Goal: Register for event/course

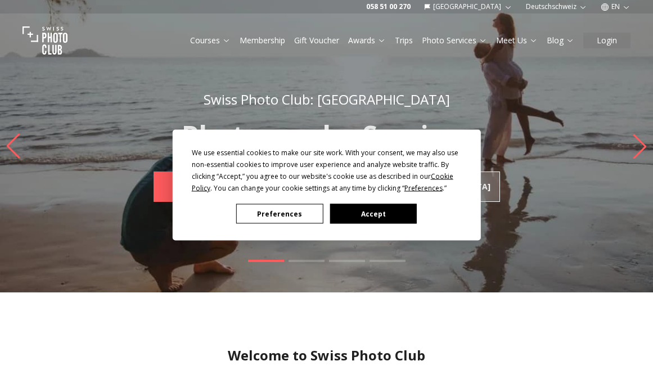
click at [381, 217] on button "Accept" at bounding box center [373, 214] width 87 height 20
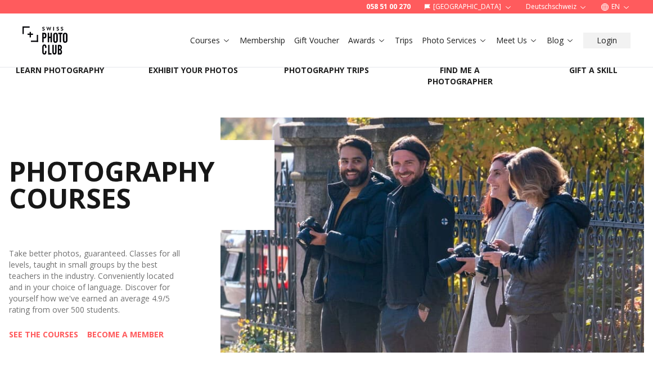
scroll to position [225, 0]
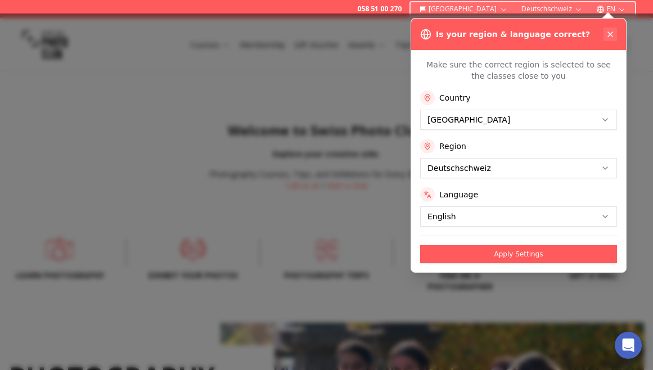
click at [607, 33] on icon at bounding box center [610, 34] width 9 height 9
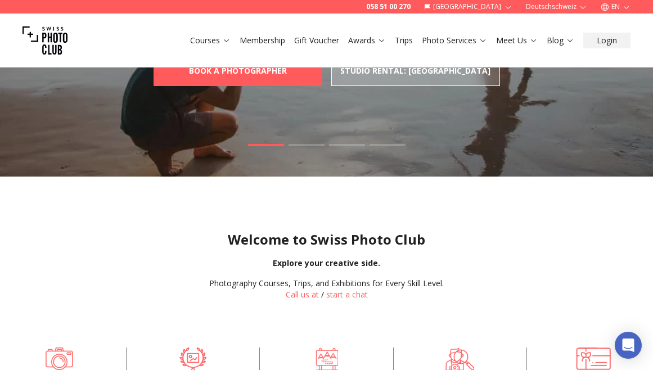
scroll to position [113, 0]
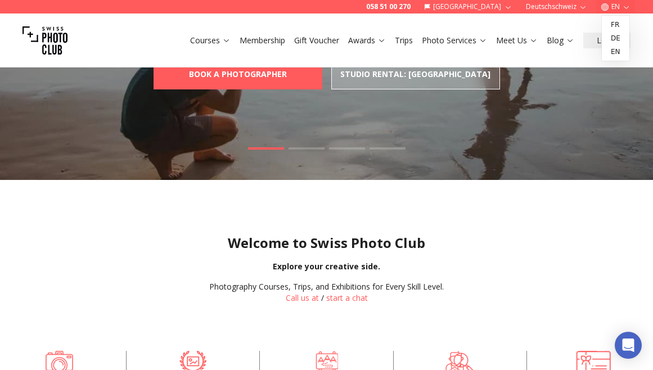
click at [623, 5] on icon "button" at bounding box center [626, 7] width 8 height 8
click at [625, 8] on icon "button" at bounding box center [626, 7] width 8 height 8
click at [615, 42] on link "de" at bounding box center [615, 39] width 23 height 14
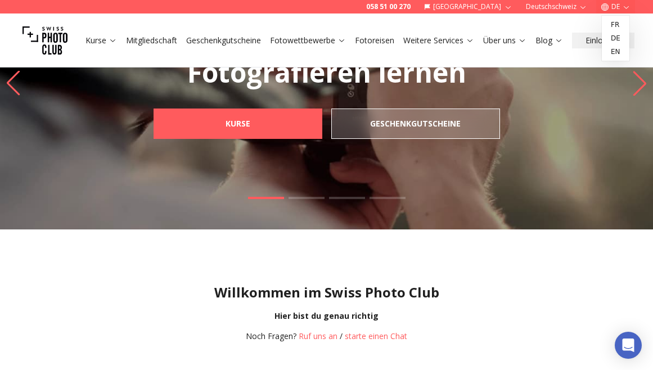
scroll to position [56, 0]
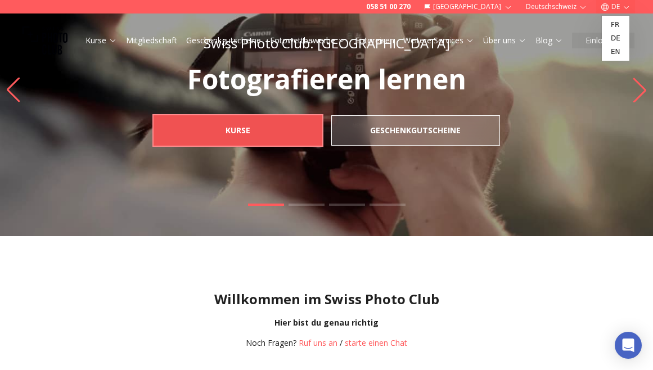
click at [248, 136] on b "Kurse" at bounding box center [238, 130] width 25 height 11
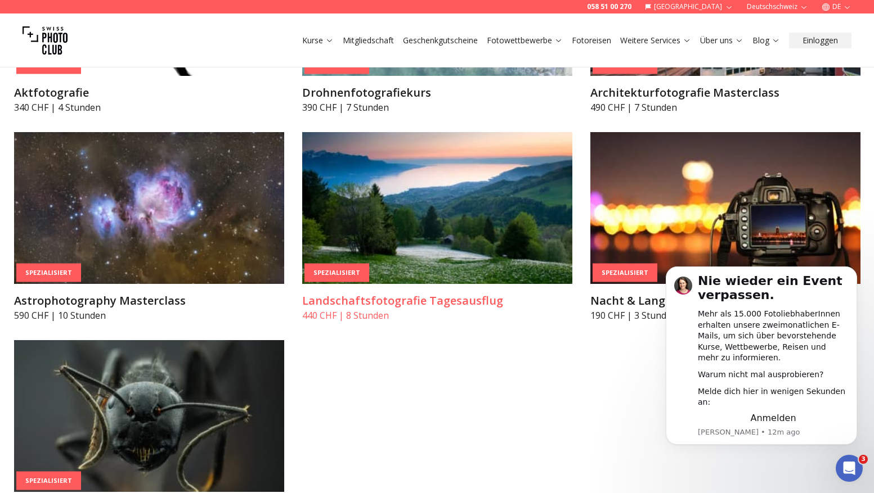
scroll to position [2946, 0]
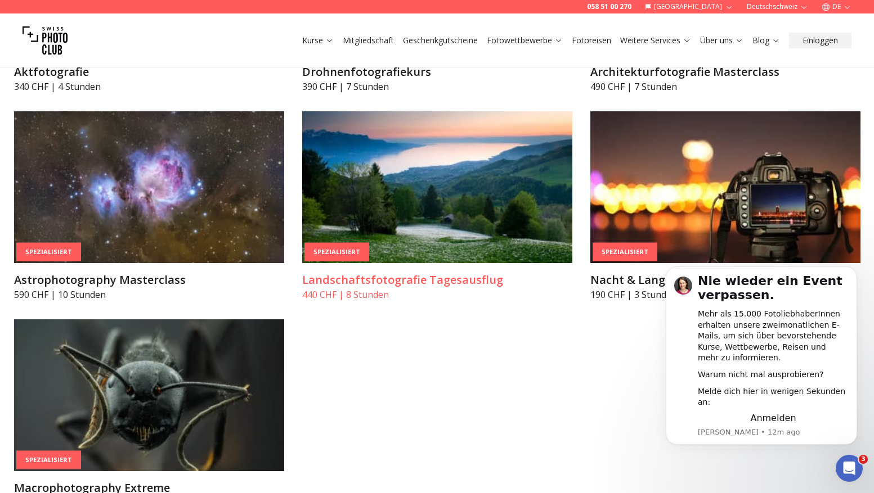
click at [391, 283] on h3 "Landschaftsfotografie Tagesausflug" at bounding box center [437, 280] width 270 height 16
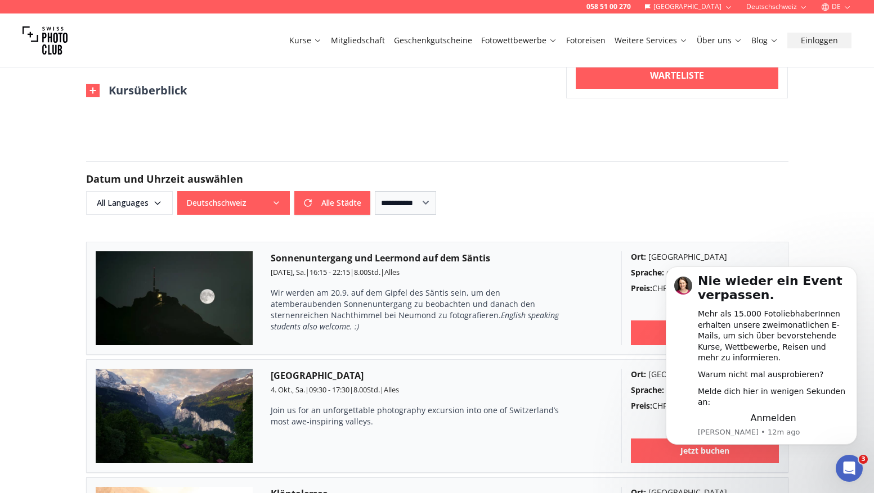
scroll to position [600, 0]
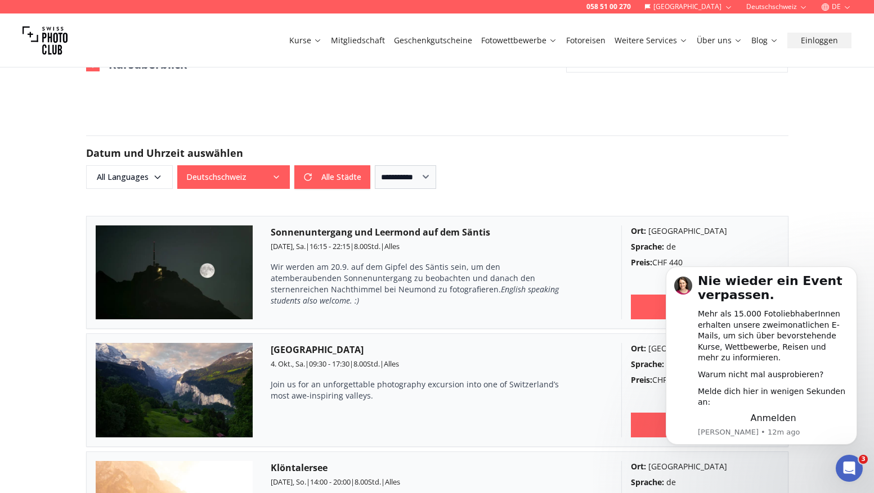
drag, startPoint x: 758, startPoint y: 274, endPoint x: 918, endPoint y: 406, distance: 207.8
click html "Nie wieder ein Event verpassen. Mehr als 15.000 FotoliebhaberInnen erhalten uns…"
click at [653, 275] on h1 "Nie wieder ein Event verpassen." at bounding box center [773, 291] width 151 height 35
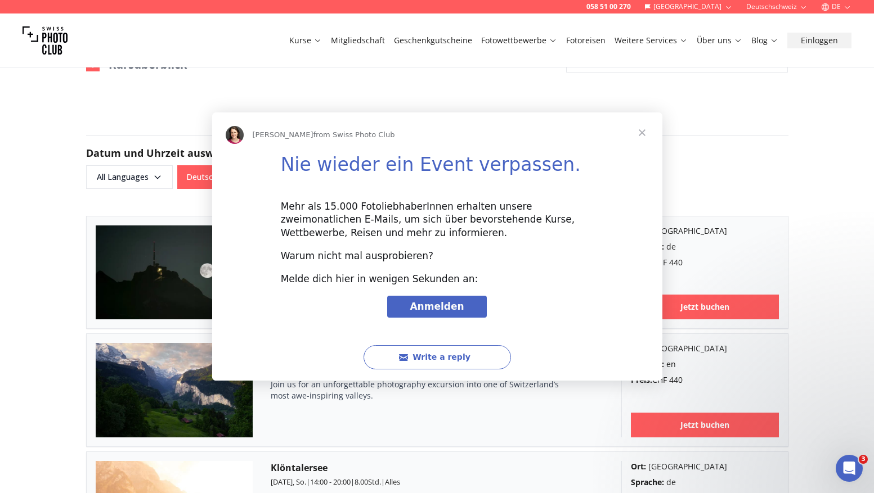
scroll to position [0, 0]
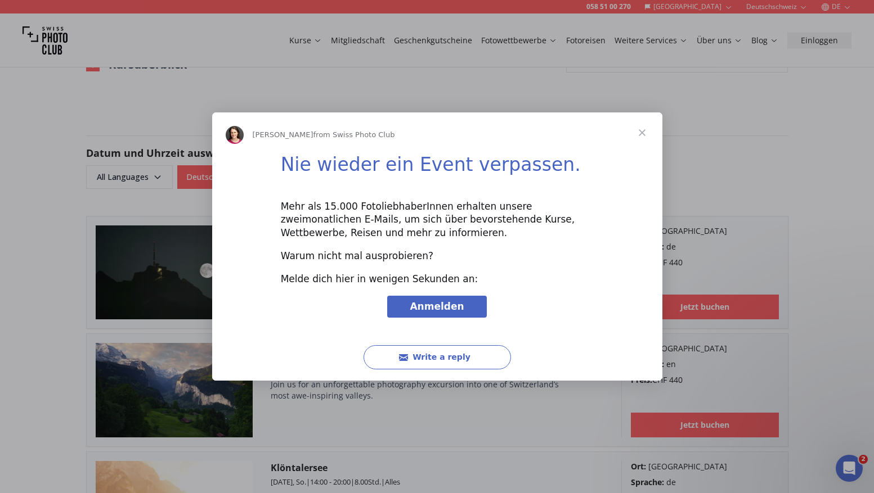
click at [641, 133] on span "Close" at bounding box center [642, 133] width 41 height 41
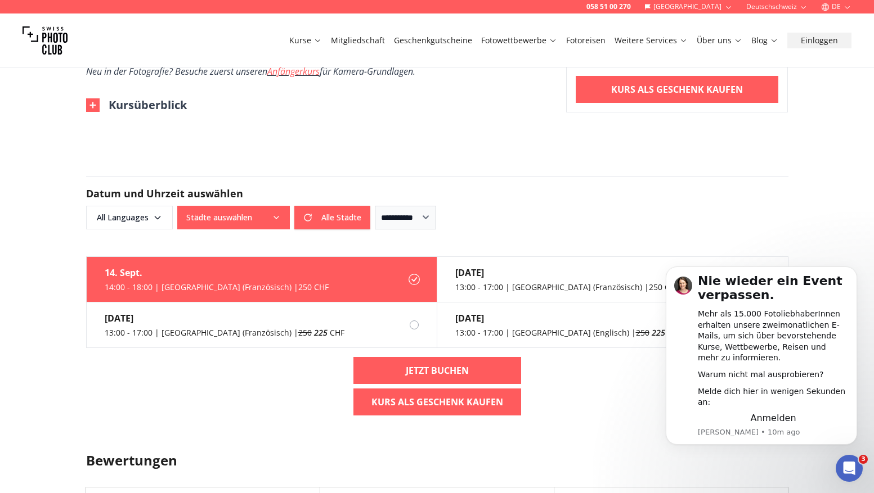
scroll to position [1050, 0]
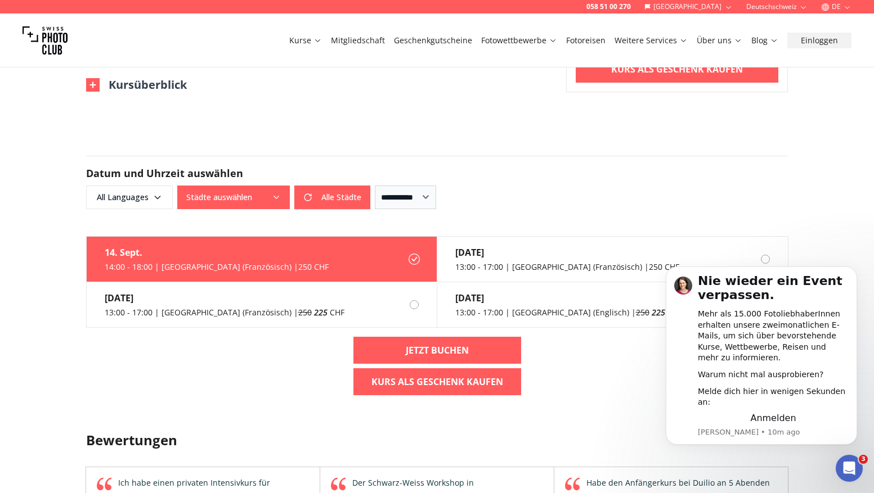
click at [274, 195] on icon "button" at bounding box center [276, 197] width 9 height 9
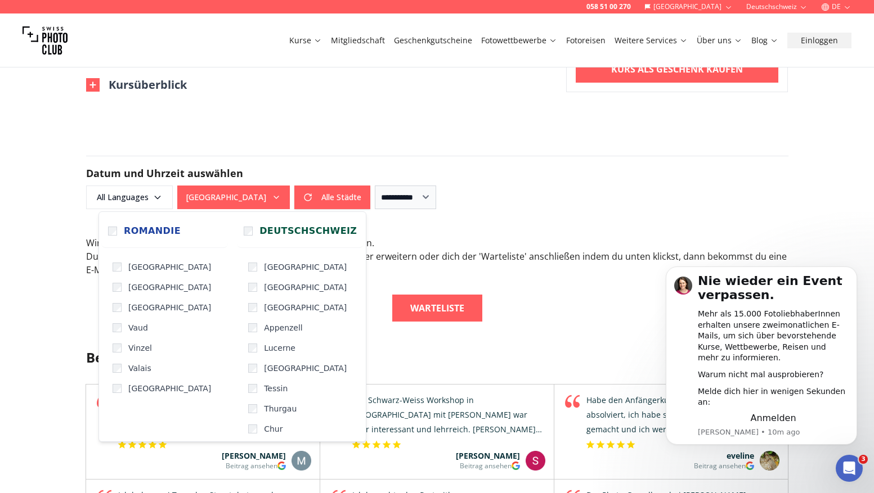
click at [607, 202] on div "**********" at bounding box center [437, 198] width 702 height 24
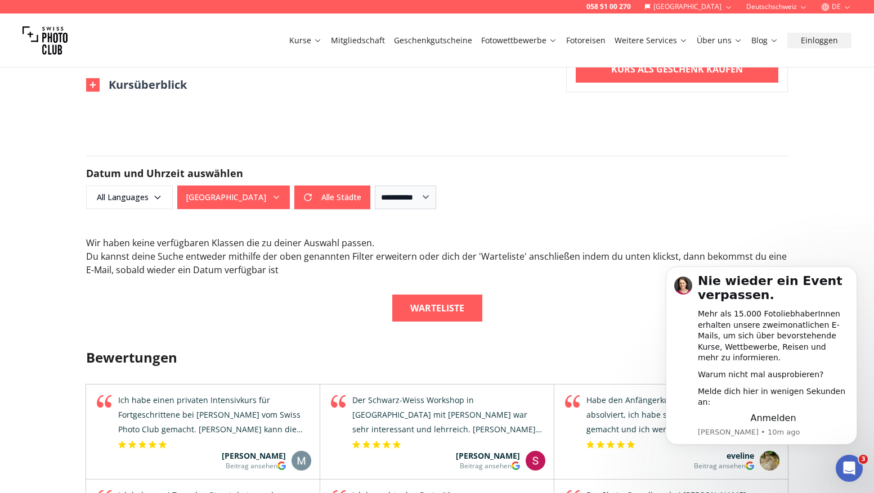
click at [438, 307] on b "Warteliste" at bounding box center [437, 309] width 54 height 14
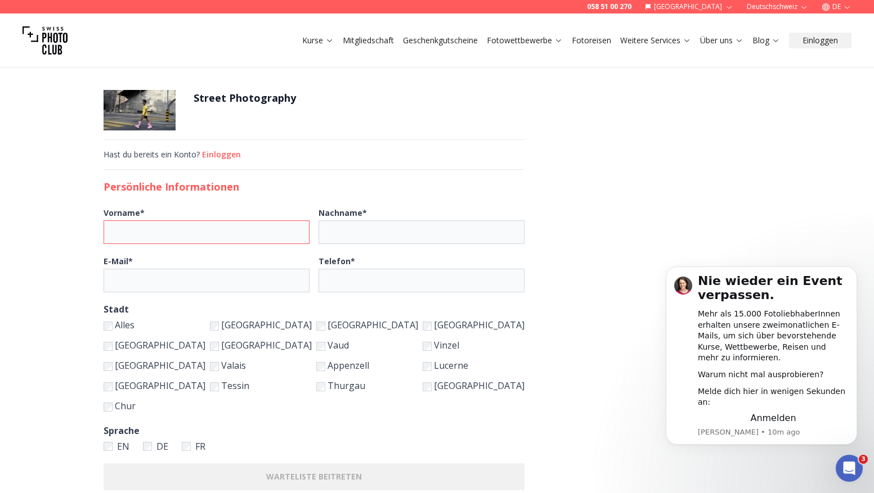
click at [309, 238] on input "Vorname *" at bounding box center [207, 233] width 206 height 24
type input "******"
type input "********"
type input "**********"
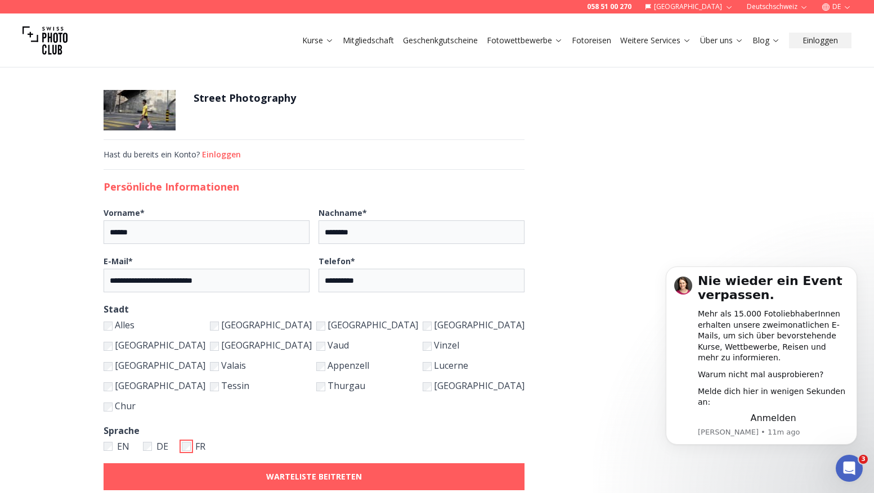
scroll to position [75, 0]
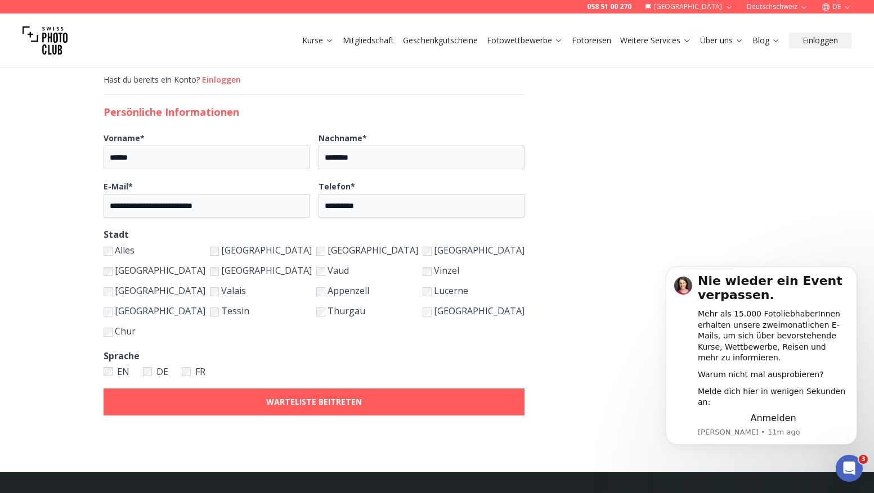
click at [372, 312] on label "Thurgau" at bounding box center [367, 311] width 102 height 16
click at [356, 401] on b "WARTELISTE BEITRETEN" at bounding box center [314, 402] width 96 height 11
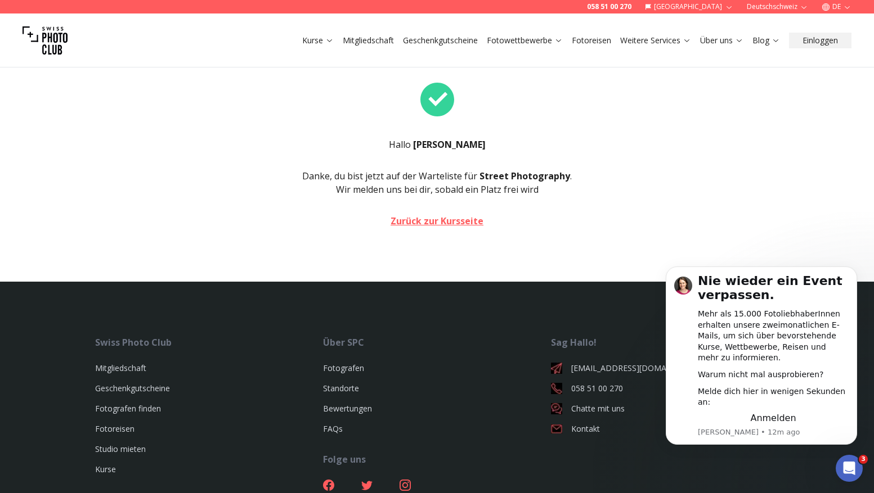
scroll to position [75, 0]
